Goal: Find specific page/section: Find specific page/section

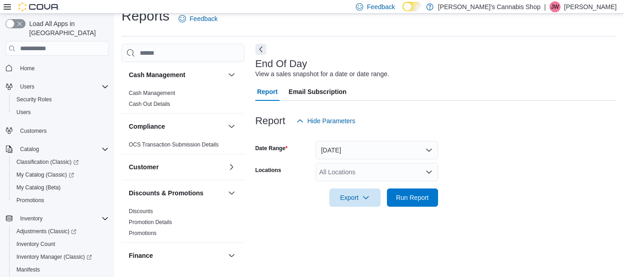
scroll to position [15, 0]
click at [26, 65] on span "Home" at bounding box center [27, 68] width 15 height 7
